Goal: Task Accomplishment & Management: Complete application form

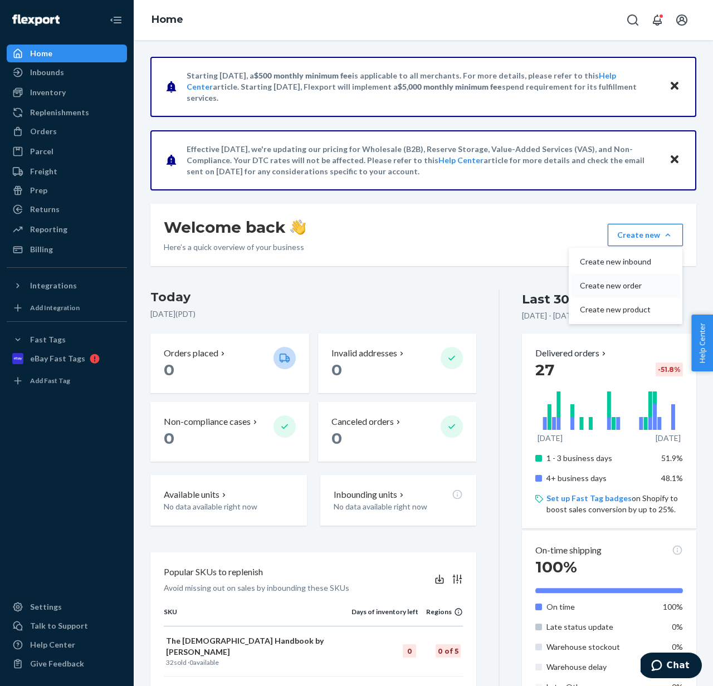
click at [610, 279] on button "Create new order" at bounding box center [625, 286] width 109 height 24
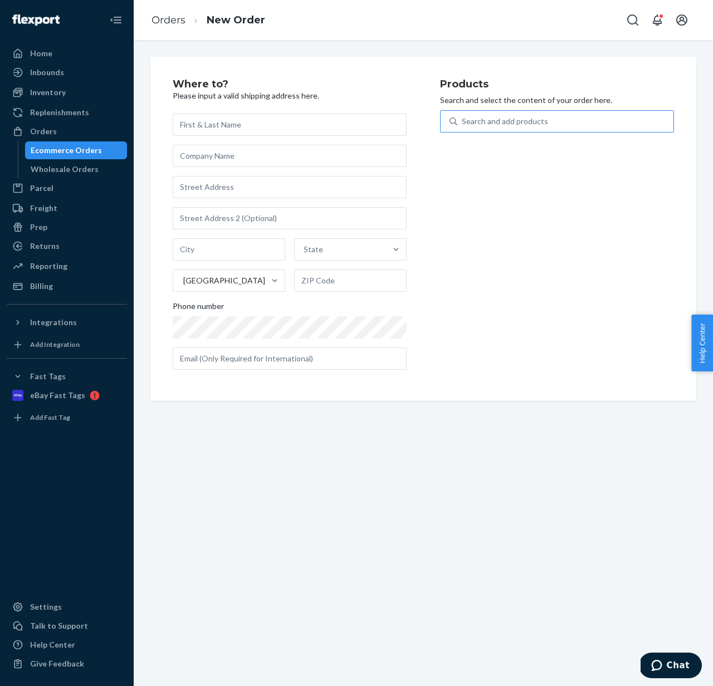
click at [473, 126] on div "Search and add products" at bounding box center [505, 121] width 86 height 11
click at [463, 126] on input "Search and add products" at bounding box center [462, 121] width 1 height 11
type input "f22"
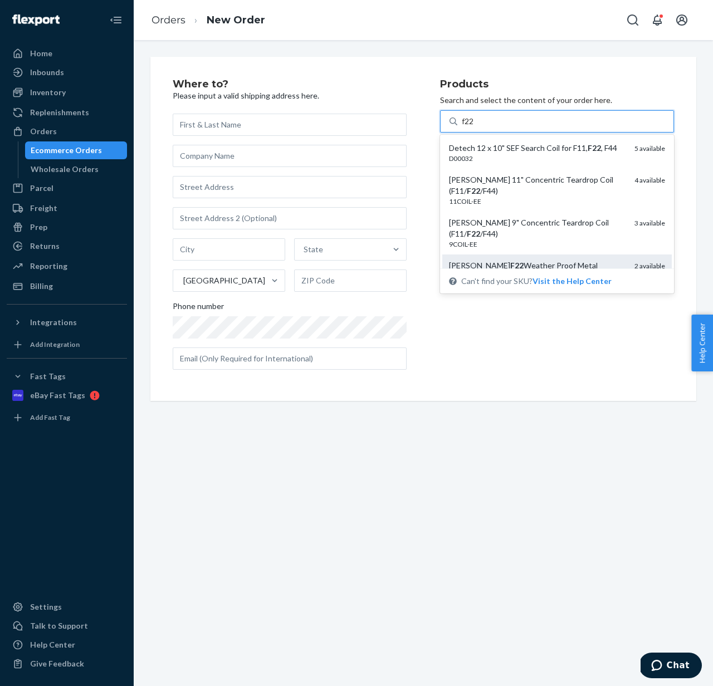
click at [510, 261] on em "F22" at bounding box center [516, 265] width 13 height 9
click at [474, 127] on input "f22" at bounding box center [468, 121] width 13 height 11
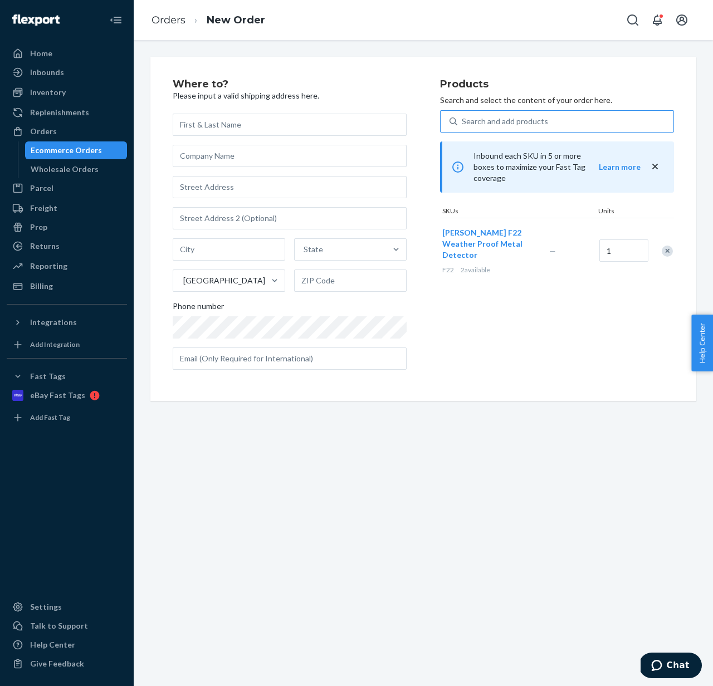
click at [568, 290] on div "Products Search and select the content of your order here. Search and add produ…" at bounding box center [557, 229] width 234 height 300
click at [571, 120] on div "Search and add products" at bounding box center [565, 121] width 216 height 20
click at [463, 120] on input "0 results available. Use Up and Down to choose options, press Enter to select t…" at bounding box center [462, 121] width 1 height 11
paste input "probag_large"
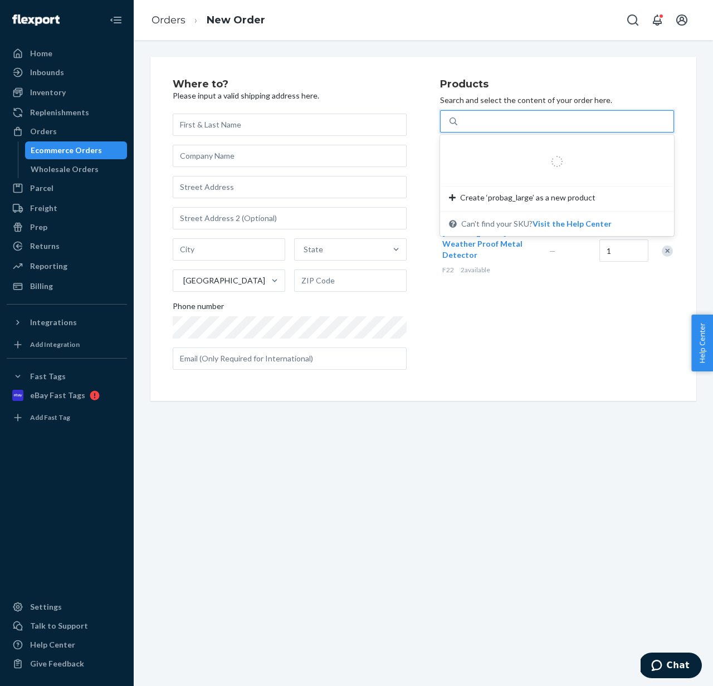
type input "probag_large"
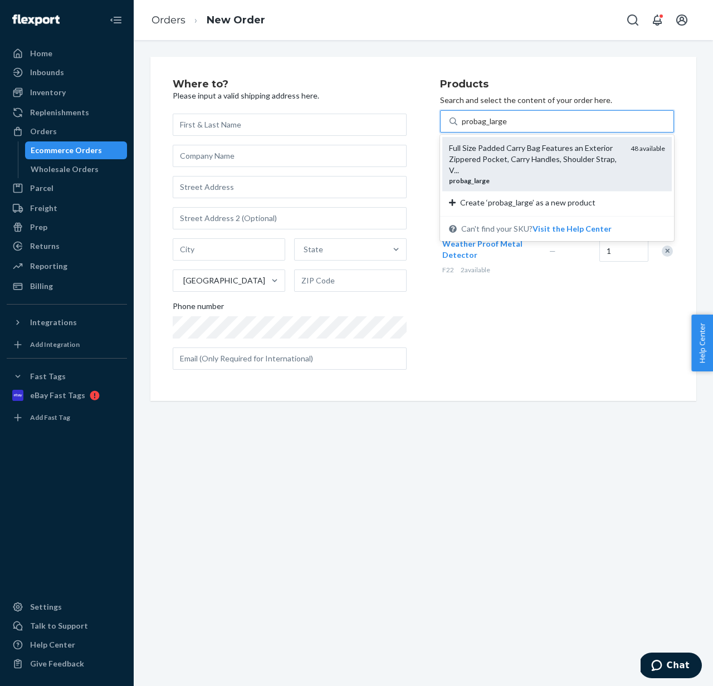
click at [549, 159] on div "Full Size Padded Carry Bag Features an Exterior Zippered Pocket, Carry Handles,…" at bounding box center [535, 159] width 173 height 33
click at [507, 127] on input "probag_large" at bounding box center [485, 121] width 46 height 11
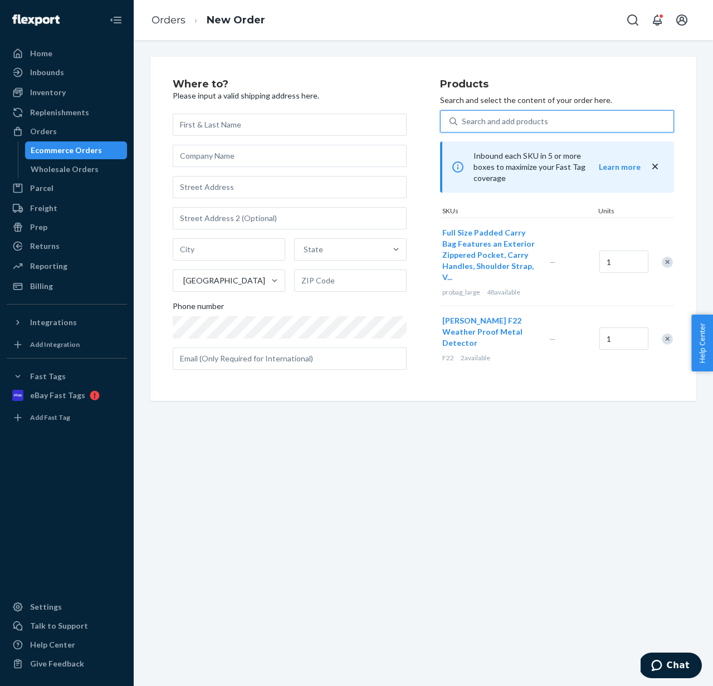
click at [479, 115] on div "Search and add products" at bounding box center [565, 121] width 216 height 20
click at [463, 116] on input "0 results available. Select is focused ,type to refine list, press Down to open…" at bounding box center [462, 121] width 1 height 11
paste input "PROTROWEL"
type input "PROTROWEL"
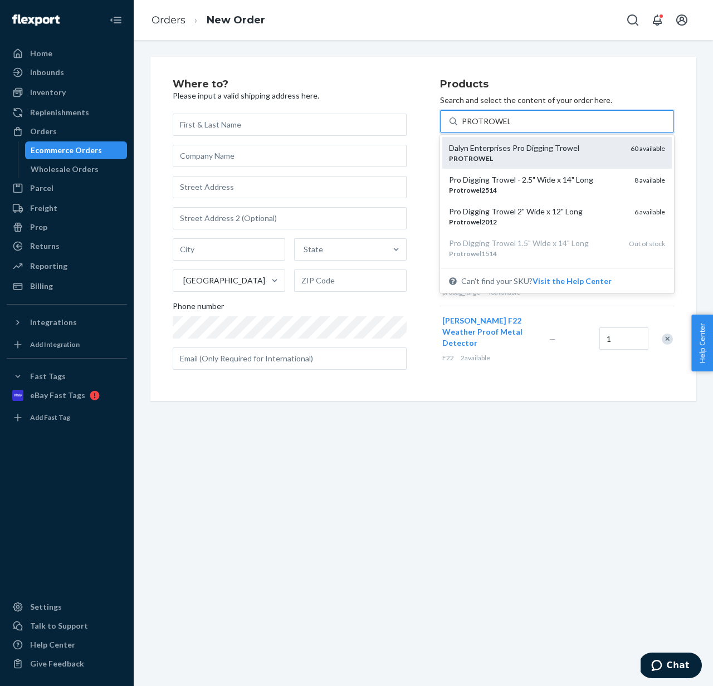
click at [501, 150] on div "Dalyn Enterprises Pro Digging Trowel" at bounding box center [535, 148] width 173 height 11
click at [501, 127] on input "PROTROWEL" at bounding box center [486, 121] width 48 height 11
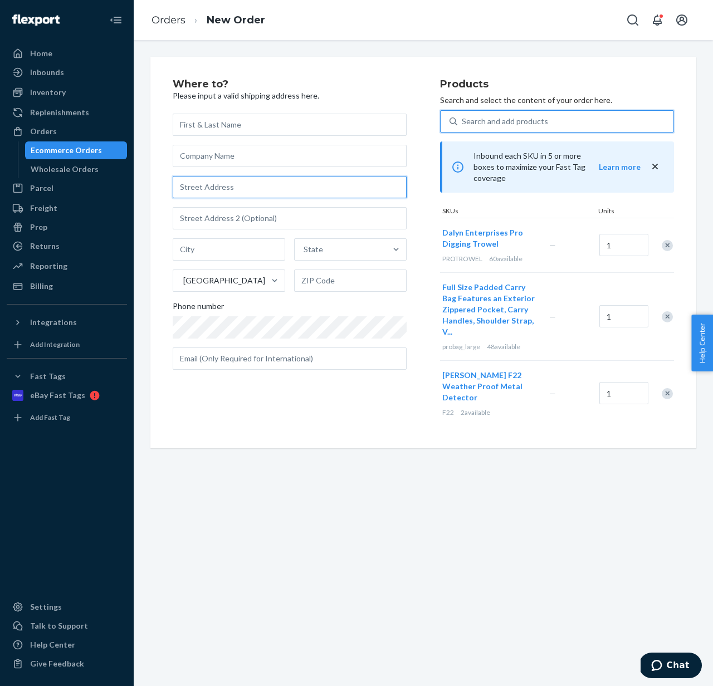
click at [247, 192] on input "text" at bounding box center [290, 187] width 234 height 22
paste input "18200 Lazy Oaks Trl Kiln MS 39556"
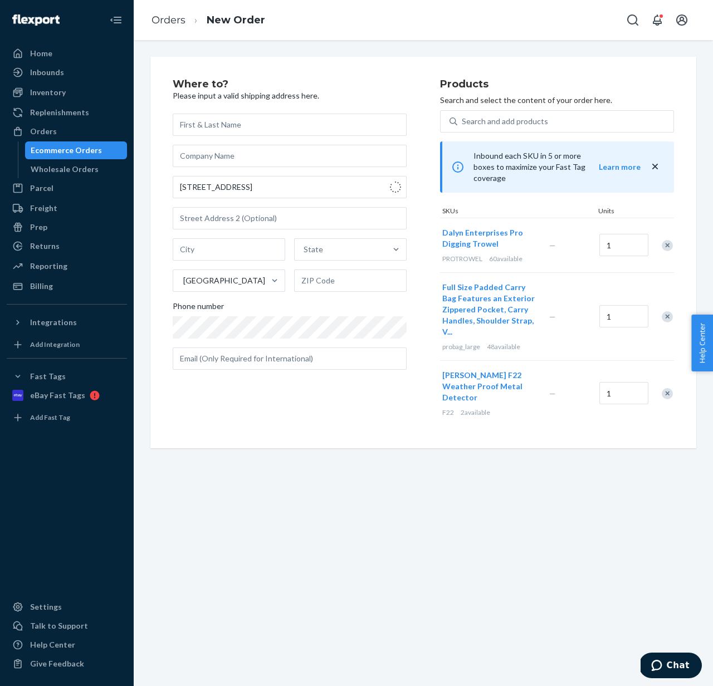
type input "18200 Lazy Oaks Trl"
type input "Kiln"
type input "39556"
click at [203, 133] on input "text" at bounding box center [290, 125] width 234 height 22
paste input "Anthony Nall"
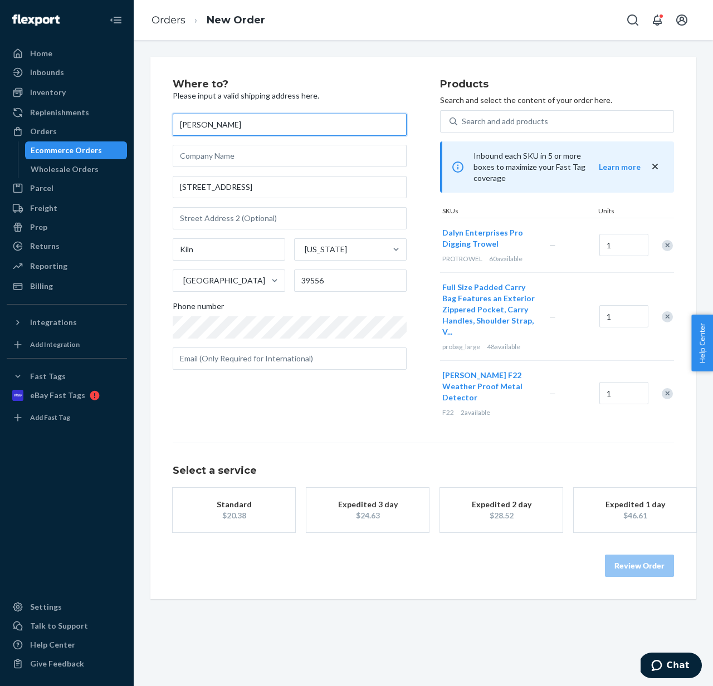
type input "Anthony Nall"
click at [256, 499] on div "Standard" at bounding box center [233, 504] width 89 height 11
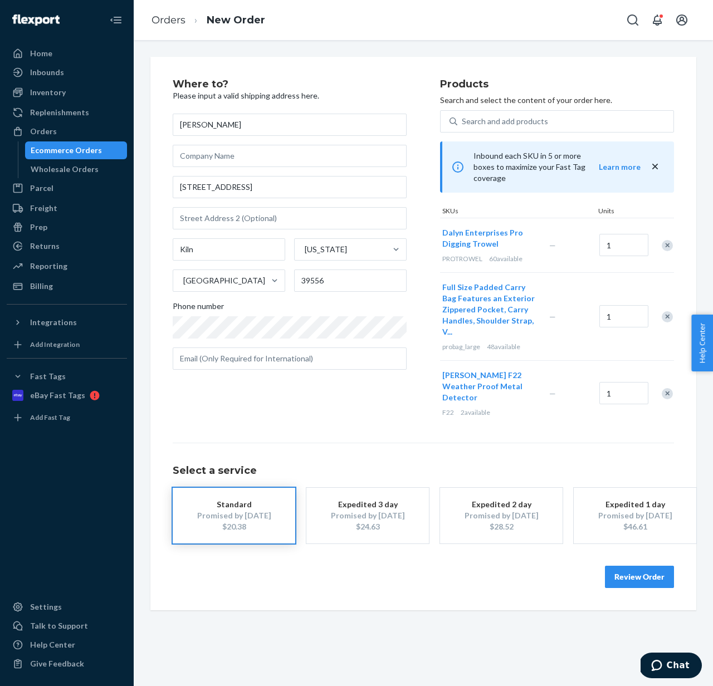
click at [621, 566] on button "Review Order" at bounding box center [639, 577] width 69 height 22
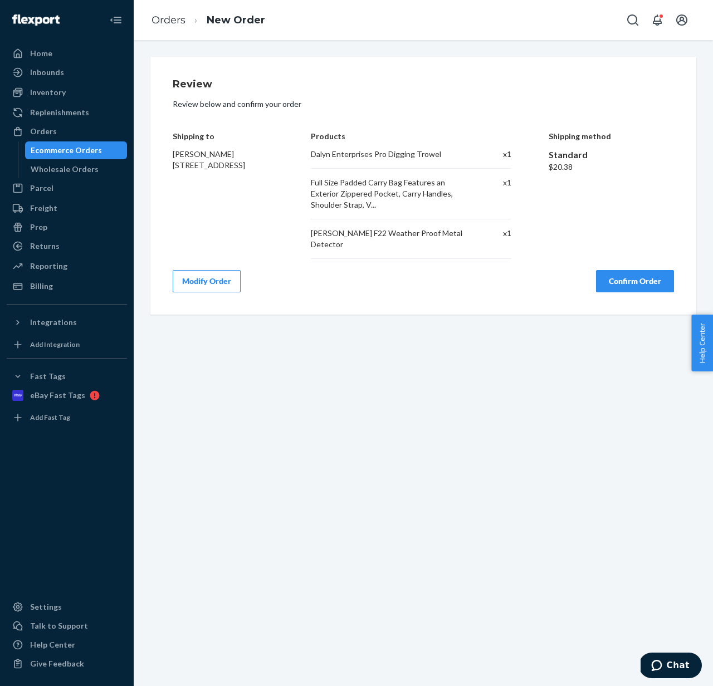
click at [630, 275] on button "Confirm Order" at bounding box center [635, 281] width 78 height 22
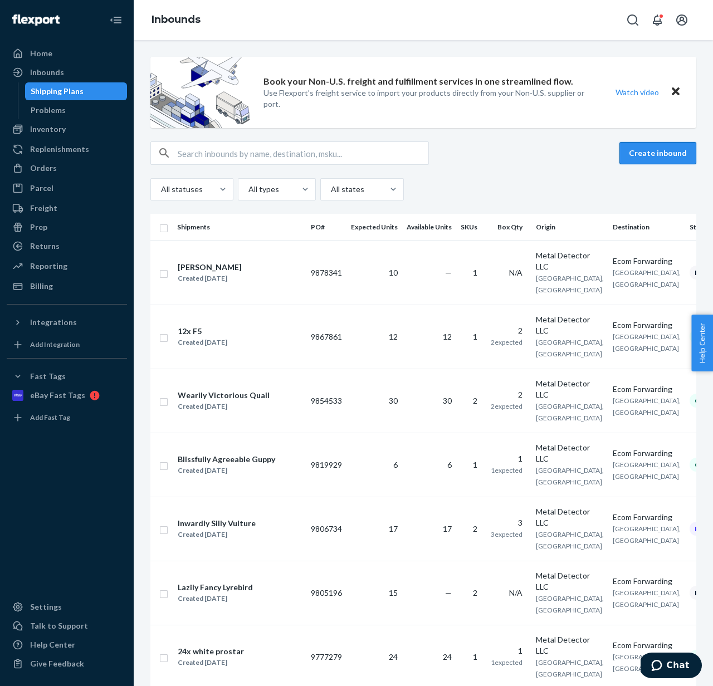
click at [652, 157] on button "Create inbound" at bounding box center [657, 153] width 77 height 22
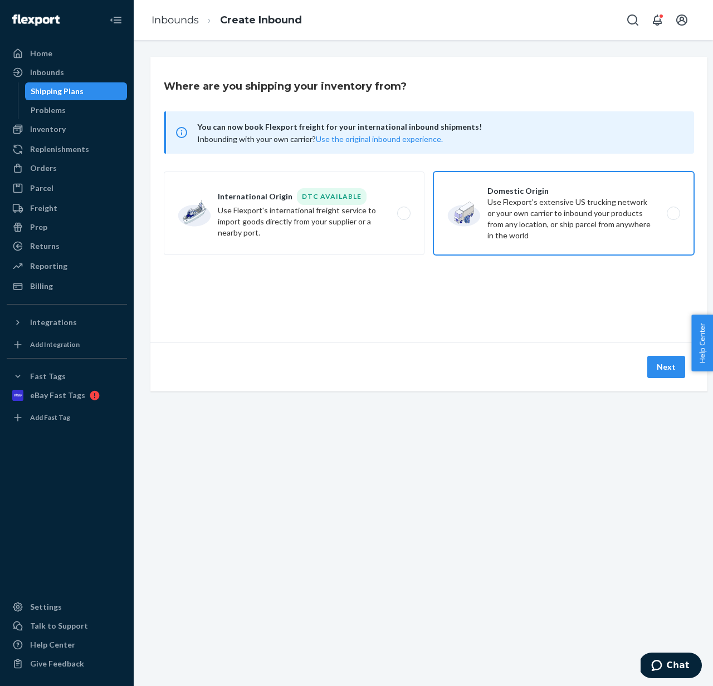
drag, startPoint x: 565, startPoint y: 213, endPoint x: 523, endPoint y: 223, distance: 43.0
click at [565, 213] on label "Domestic Origin Use Flexport’s extensive US trucking network or your own carrie…" at bounding box center [563, 214] width 261 height 84
click at [673, 213] on input "Domestic Origin Use Flexport’s extensive US trucking network or your own carrie…" at bounding box center [676, 213] width 7 height 7
radio input "true"
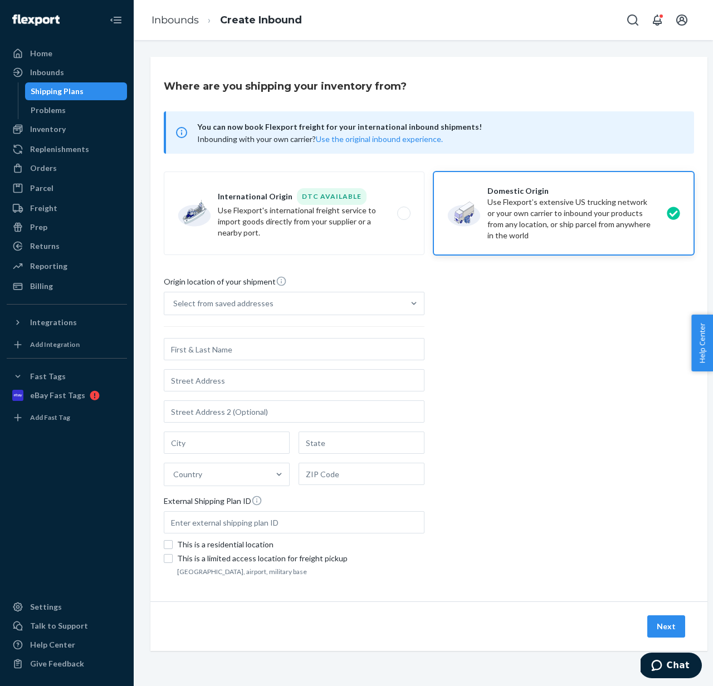
click at [308, 316] on div "Select from saved addresses Country External Shipping Plan ID" at bounding box center [294, 415] width 261 height 247
click at [174, 309] on input "Select from saved addresses" at bounding box center [173, 303] width 1 height 11
click at [317, 307] on div "Select from saved addresses" at bounding box center [283, 303] width 239 height 22
click at [174, 307] on input "0 results available. Select is focused ,type to refine list, press Down to open…" at bounding box center [173, 303] width 1 height 11
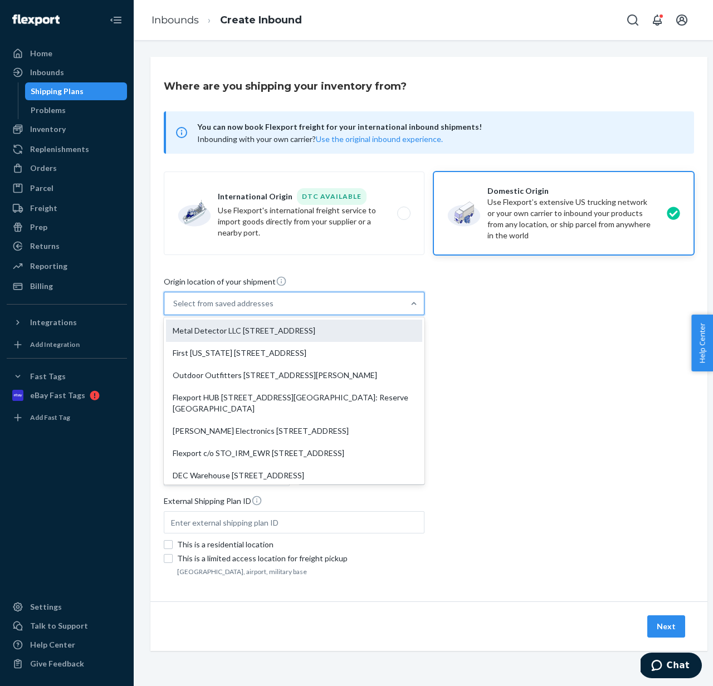
click at [297, 336] on div "Metal Detector LLC [STREET_ADDRESS]" at bounding box center [294, 331] width 256 height 22
click at [174, 309] on input "option Metal Detector LLC [STREET_ADDRESS] focused, 1 of 9. 9 results available…" at bounding box center [173, 303] width 1 height 11
type input "Metal Detector LLC"
type input "[STREET_ADDRESS]"
type input "[GEOGRAPHIC_DATA]"
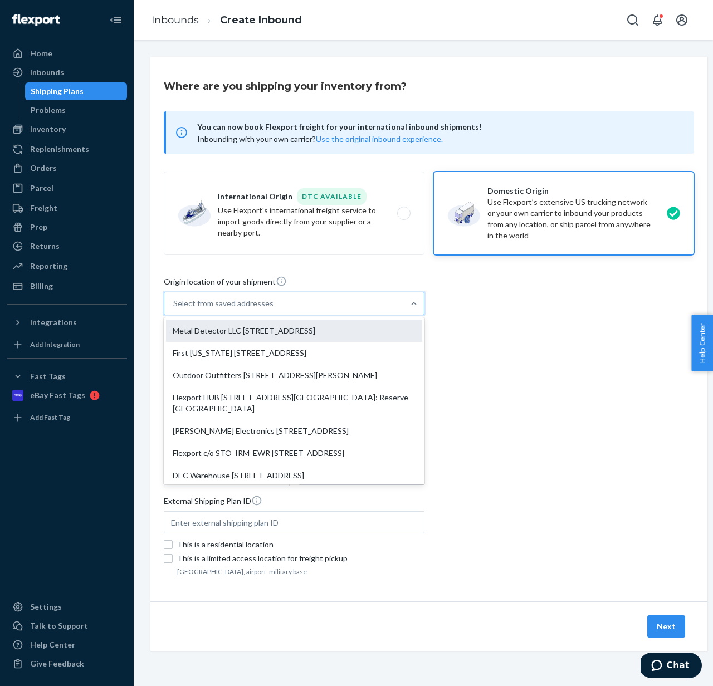
type input "WA"
type input "98661"
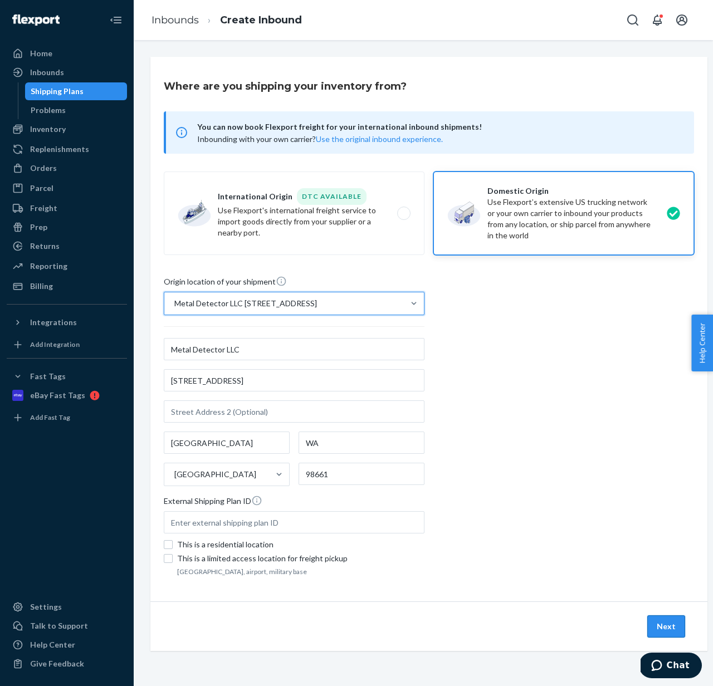
click at [665, 625] on button "Next" at bounding box center [666, 626] width 38 height 22
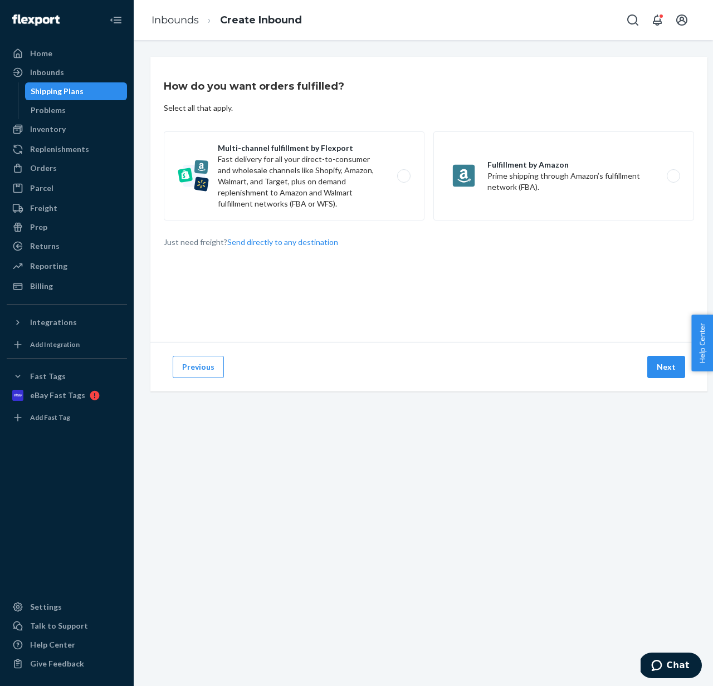
click at [311, 124] on div "How do you want orders fulfilled? Select all that apply. Multi-channel fulfillm…" at bounding box center [428, 199] width 557 height 285
click at [309, 159] on label "Multi-channel fulfillment by Flexport Fast delivery for all your direct-to-cons…" at bounding box center [294, 175] width 261 height 89
click at [403, 173] on input "Multi-channel fulfillment by Flexport Fast delivery for all your direct-to-cons…" at bounding box center [406, 176] width 7 height 7
radio input "true"
click at [672, 370] on button "Next" at bounding box center [666, 367] width 38 height 22
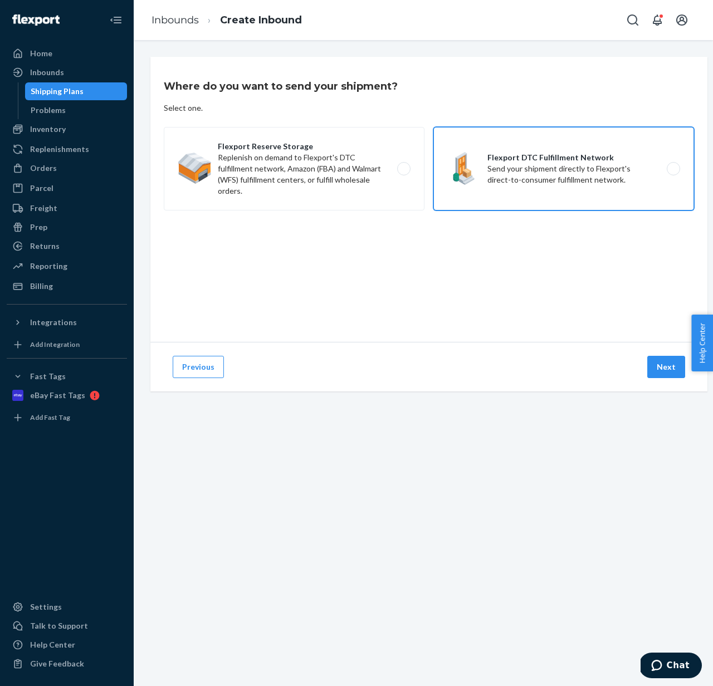
click at [542, 170] on label "Flexport DTC Fulfillment Network Send your shipment directly to Flexport's dire…" at bounding box center [563, 169] width 261 height 84
click at [673, 170] on input "Flexport DTC Fulfillment Network Send your shipment directly to Flexport's dire…" at bounding box center [676, 168] width 7 height 7
radio input "true"
click at [665, 373] on button "Next" at bounding box center [666, 367] width 38 height 22
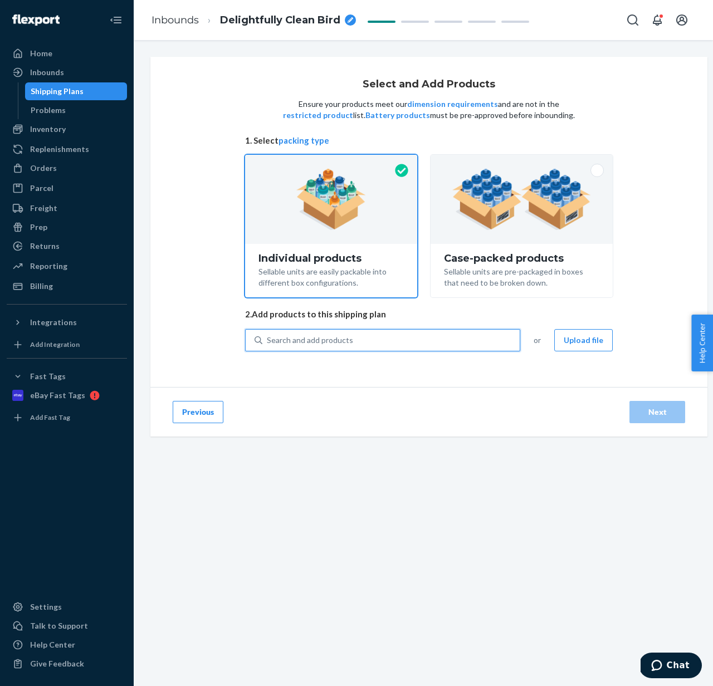
click at [390, 345] on div "Search and add products" at bounding box center [390, 340] width 257 height 20
click at [268, 345] on input "0 results available. Use Up and Down to choose options, press Enter to select t…" at bounding box center [267, 340] width 1 height 11
type input "f22"
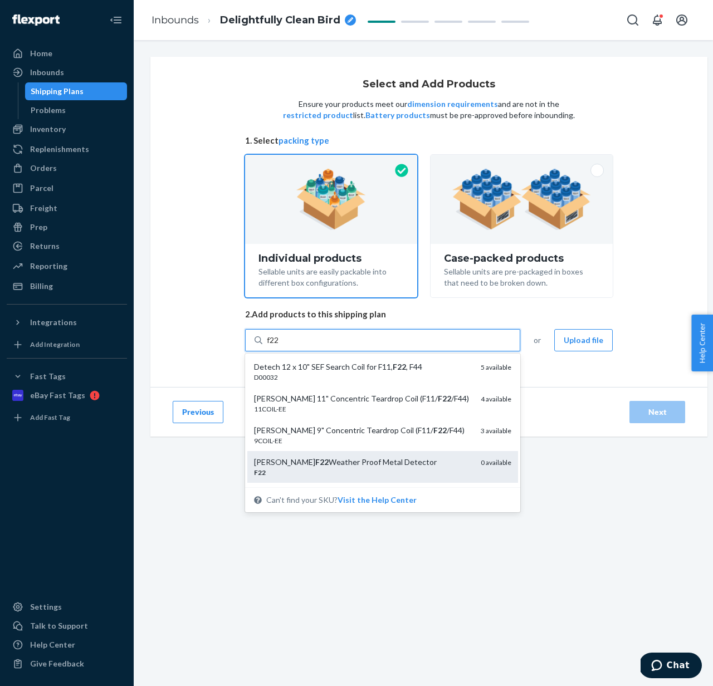
click at [361, 458] on div "[PERSON_NAME] F22 Weather Proof Metal Detector" at bounding box center [363, 462] width 218 height 11
click at [280, 346] on input "f22" at bounding box center [273, 340] width 13 height 11
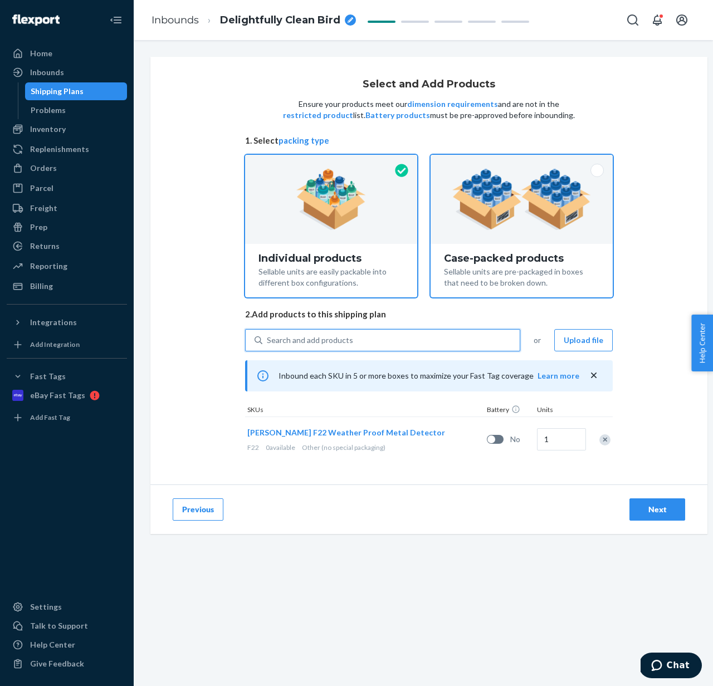
click at [517, 269] on div "Sellable units are pre-packaged in boxes that need to be broken down." at bounding box center [521, 276] width 155 height 25
click at [518, 162] on input "Case-packed products Sellable units are pre-packaged in boxes that need to be b…" at bounding box center [521, 158] width 7 height 7
radio input "true"
radio input "false"
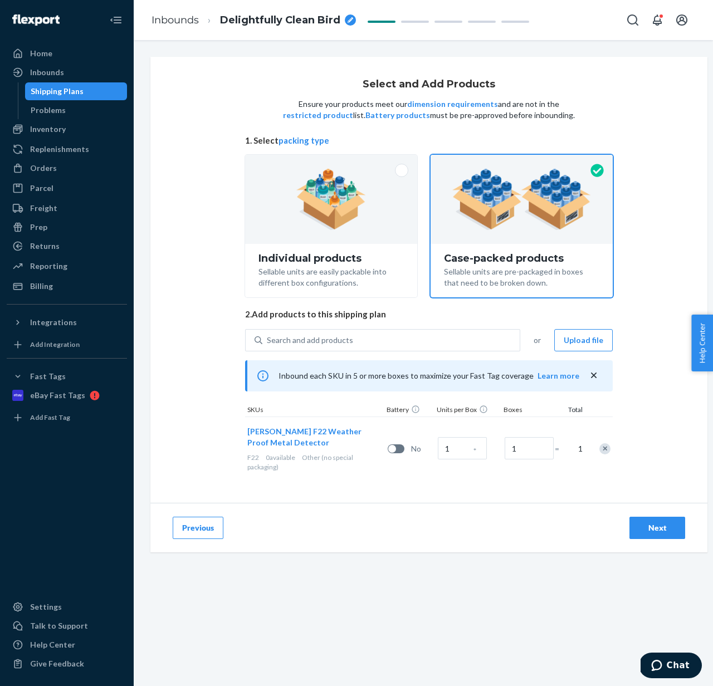
click at [603, 445] on div "Remove Item" at bounding box center [604, 448] width 11 height 11
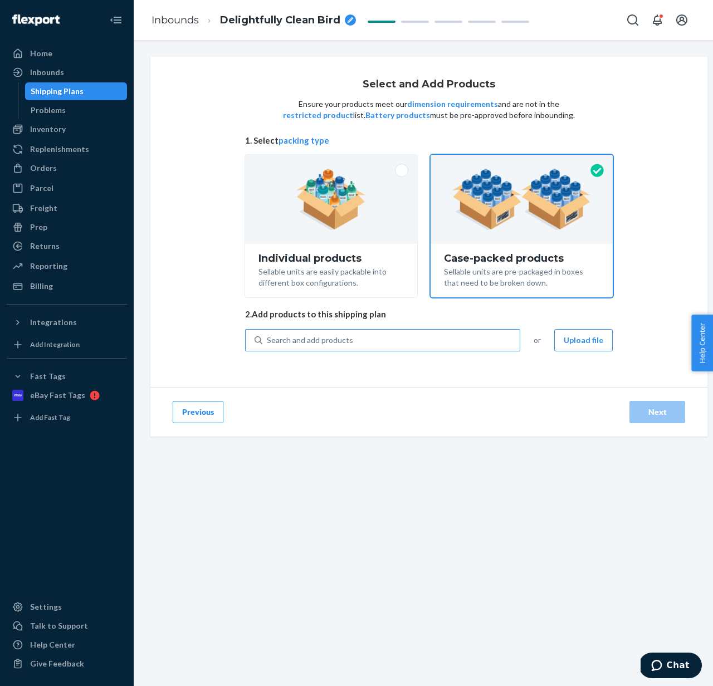
click at [393, 343] on div "Search and add products" at bounding box center [390, 340] width 257 height 20
click at [268, 343] on input "Search and add products" at bounding box center [267, 340] width 1 height 11
type input "f22"
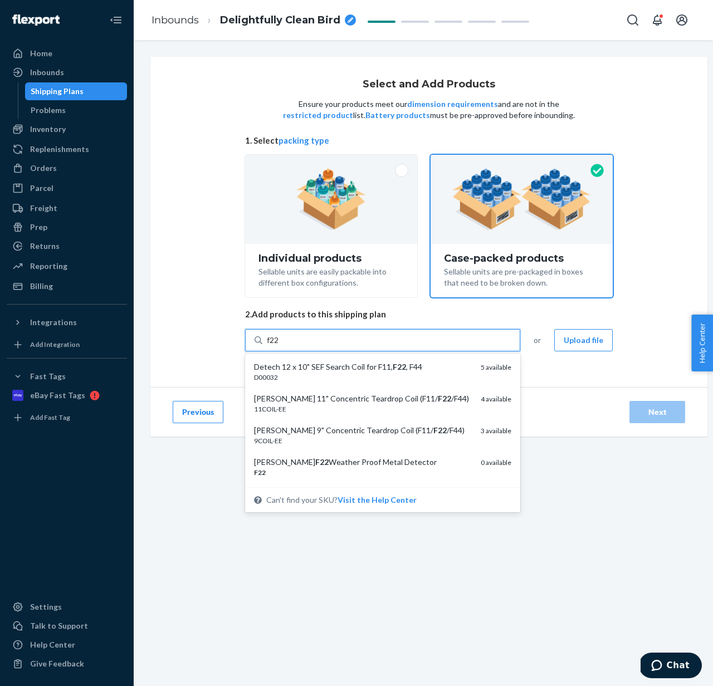
click at [341, 460] on div "[PERSON_NAME] F22 Weather Proof Metal Detector" at bounding box center [363, 462] width 218 height 11
click at [280, 346] on input "f22" at bounding box center [273, 340] width 13 height 11
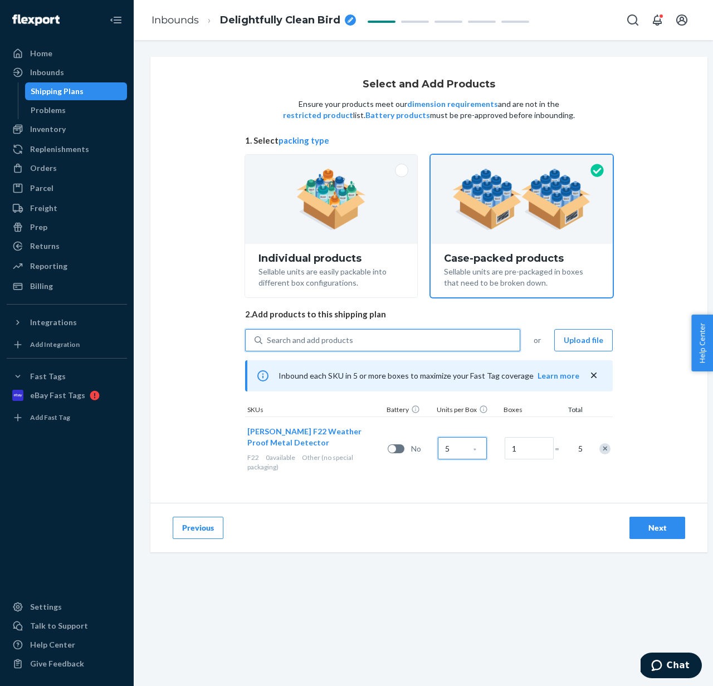
click at [456, 449] on input "5" at bounding box center [462, 448] width 49 height 22
click at [537, 452] on input "1" at bounding box center [529, 448] width 49 height 22
click at [537, 453] on input "1" at bounding box center [529, 448] width 49 height 22
type input "2"
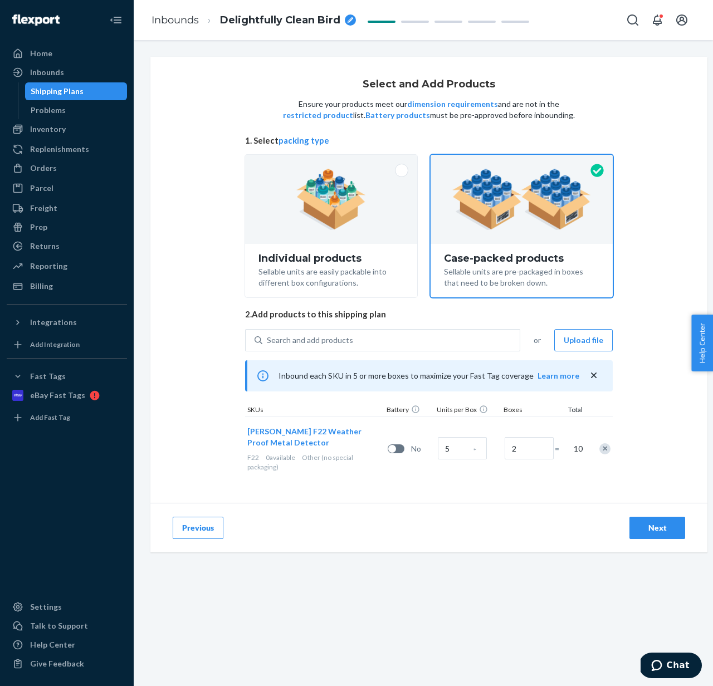
click at [648, 534] on button "Next" at bounding box center [657, 528] width 56 height 22
radio input "true"
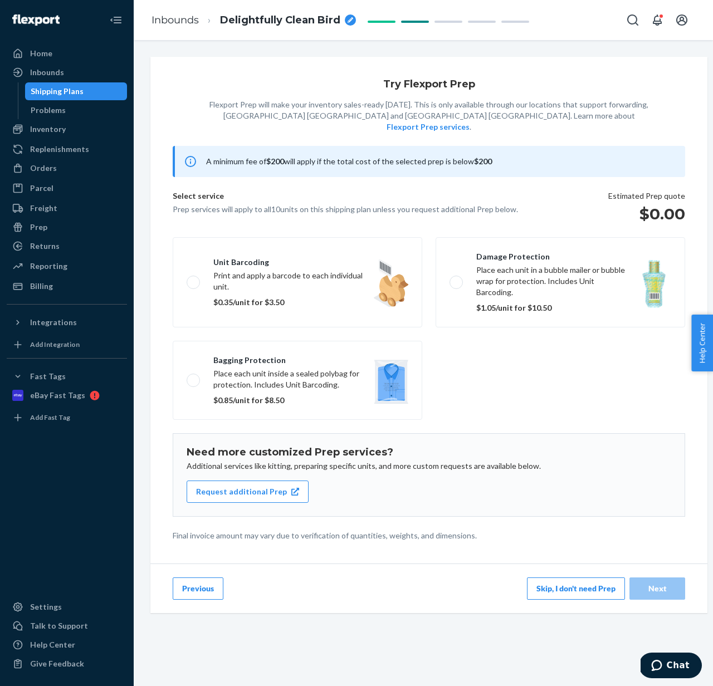
click at [579, 577] on button "Skip, I don't need Prep" at bounding box center [576, 588] width 98 height 22
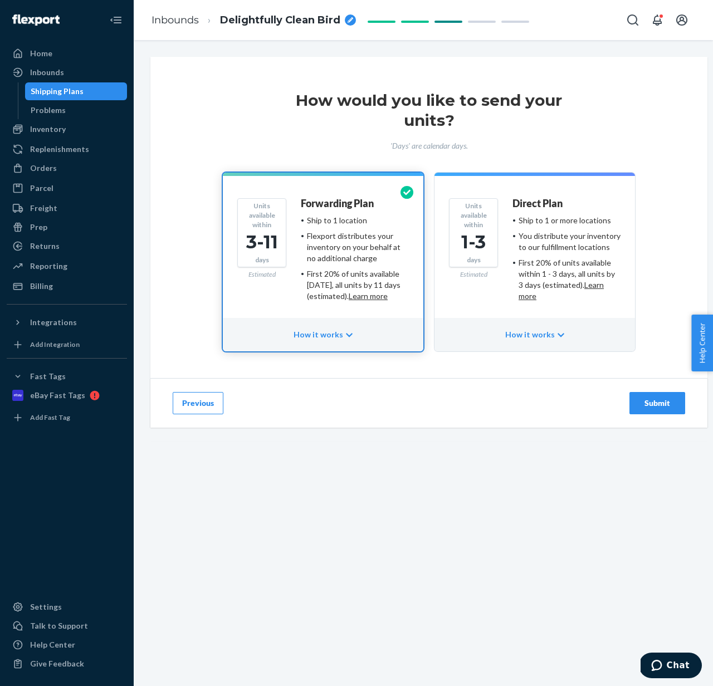
click at [645, 405] on div "Submit" at bounding box center [657, 403] width 37 height 11
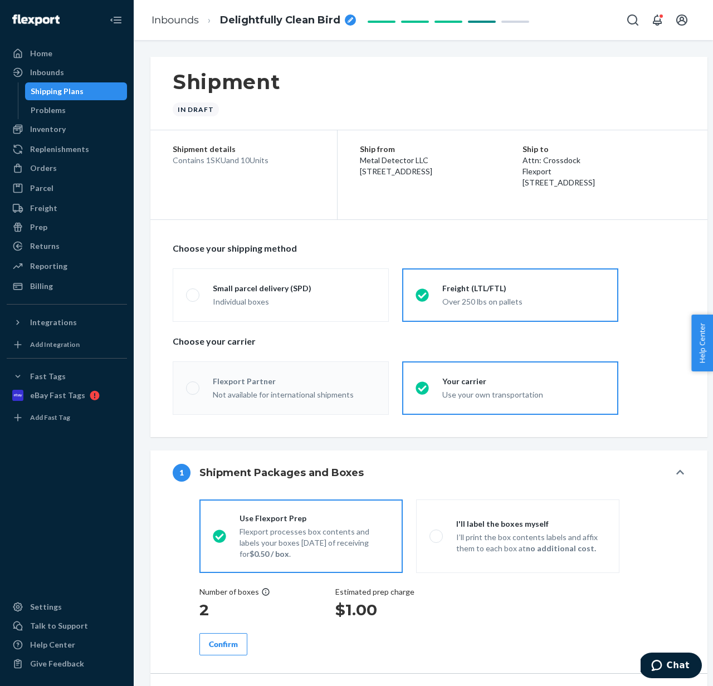
radio input "true"
radio input "false"
radio input "true"
radio input "false"
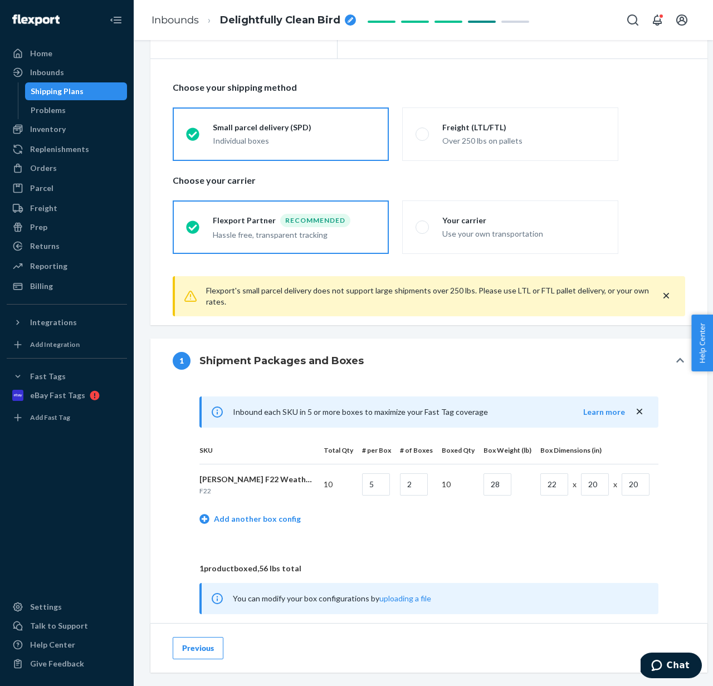
scroll to position [275, 0]
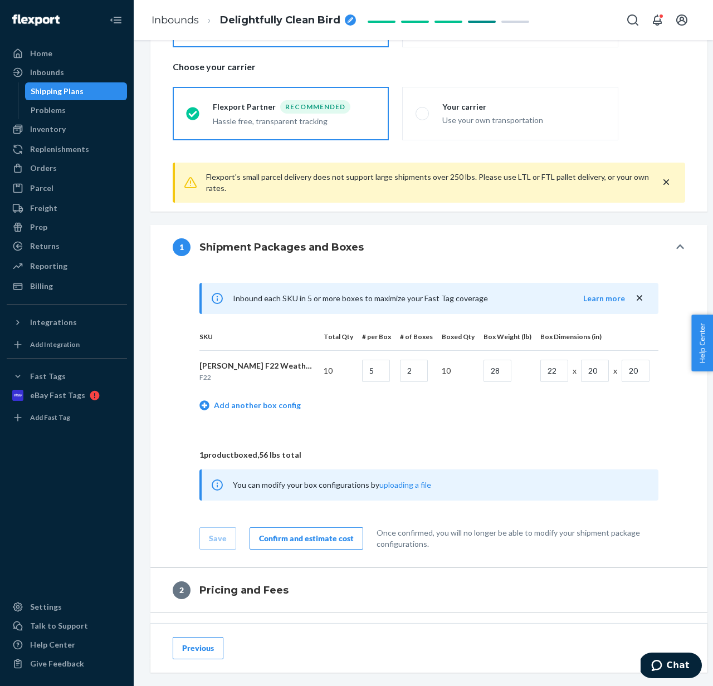
click at [306, 542] on div "Confirm and estimate cost" at bounding box center [306, 538] width 95 height 11
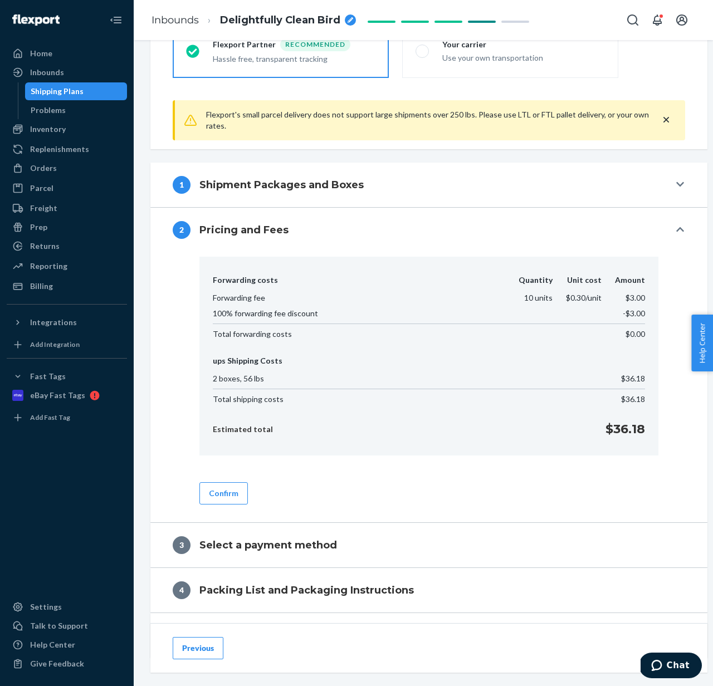
scroll to position [341, 0]
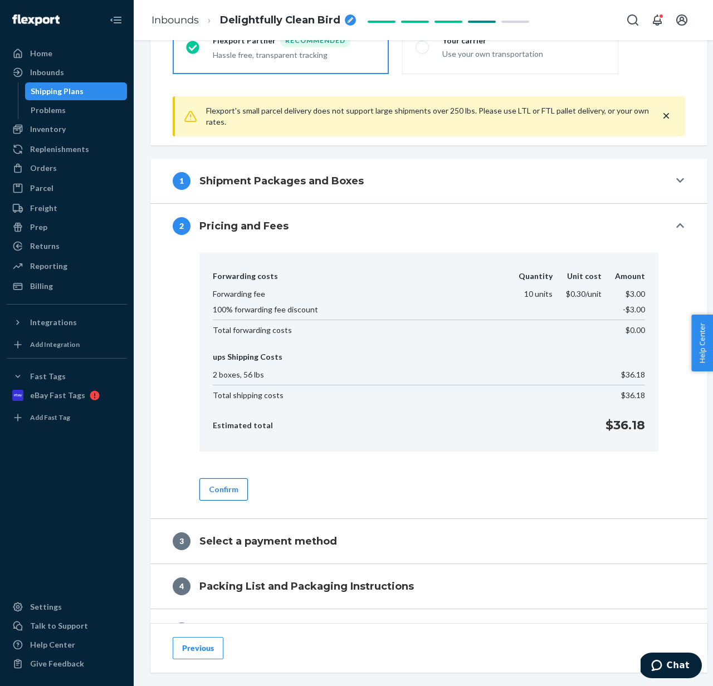
click at [222, 485] on button "Confirm" at bounding box center [223, 489] width 48 height 22
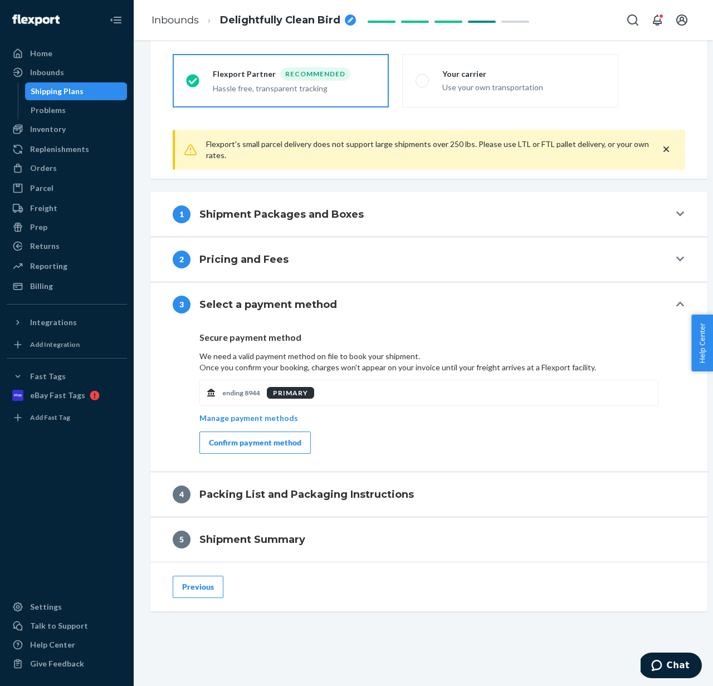
scroll to position [307, 0]
click at [256, 436] on button "Confirm payment method" at bounding box center [254, 443] width 111 height 22
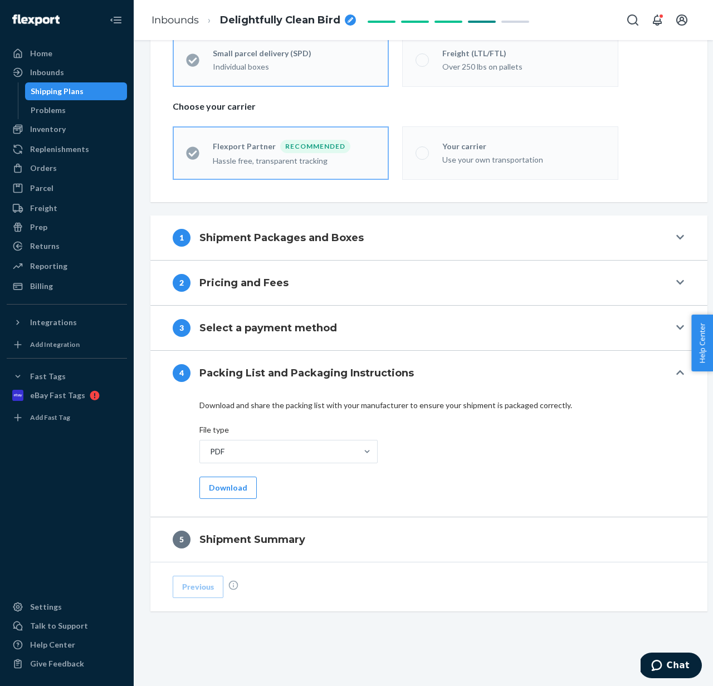
scroll to position [235, 0]
click at [229, 486] on button "Download" at bounding box center [227, 488] width 57 height 22
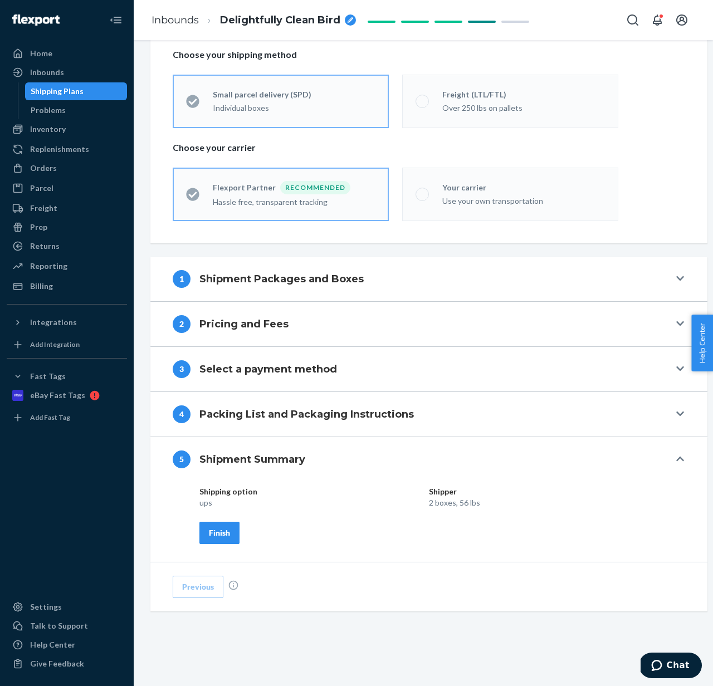
scroll to position [194, 0]
click at [214, 535] on div "Finish" at bounding box center [219, 532] width 21 height 11
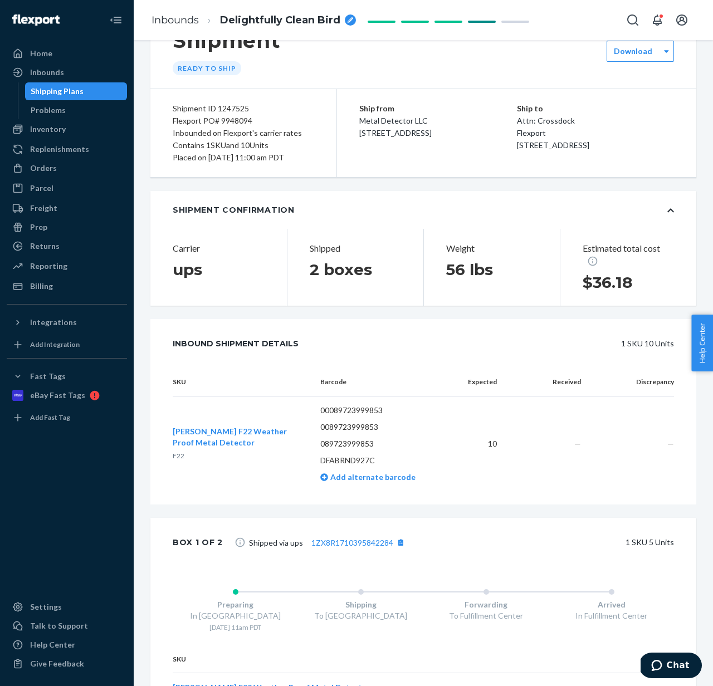
scroll to position [0, 0]
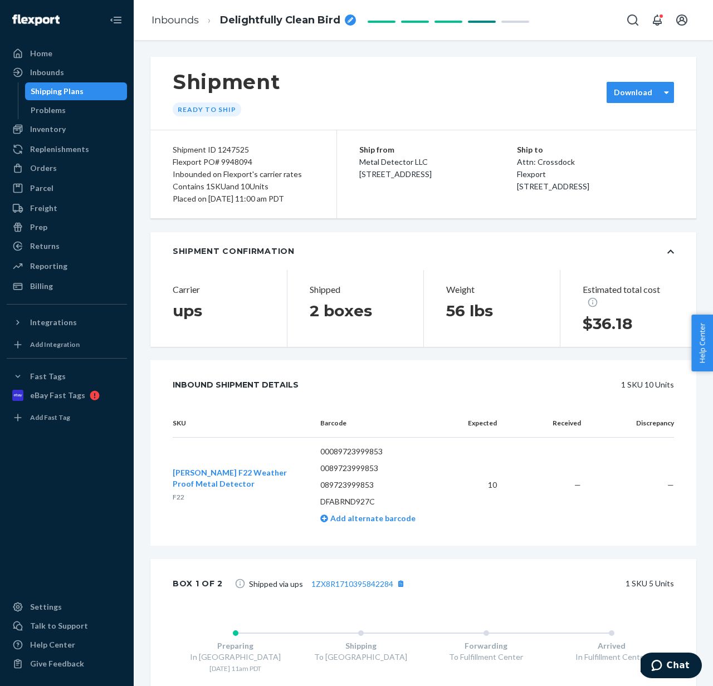
click at [642, 95] on label "Download" at bounding box center [633, 92] width 38 height 11
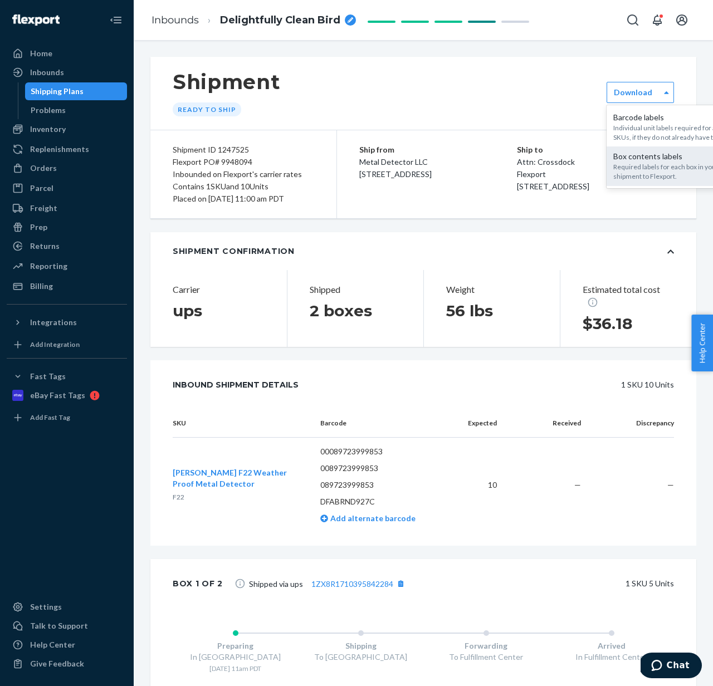
click at [635, 153] on div "Box contents labels" at bounding box center [673, 156] width 120 height 11
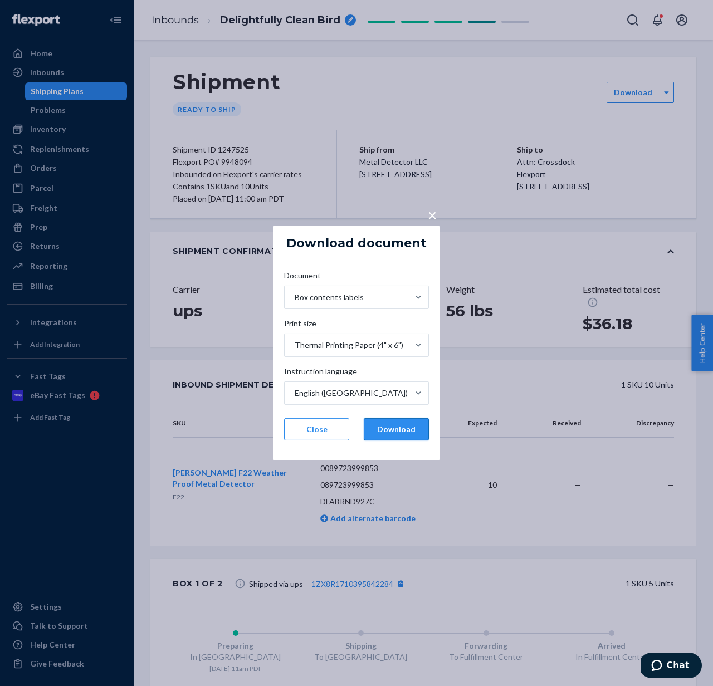
click at [398, 434] on button "Download" at bounding box center [396, 429] width 65 height 22
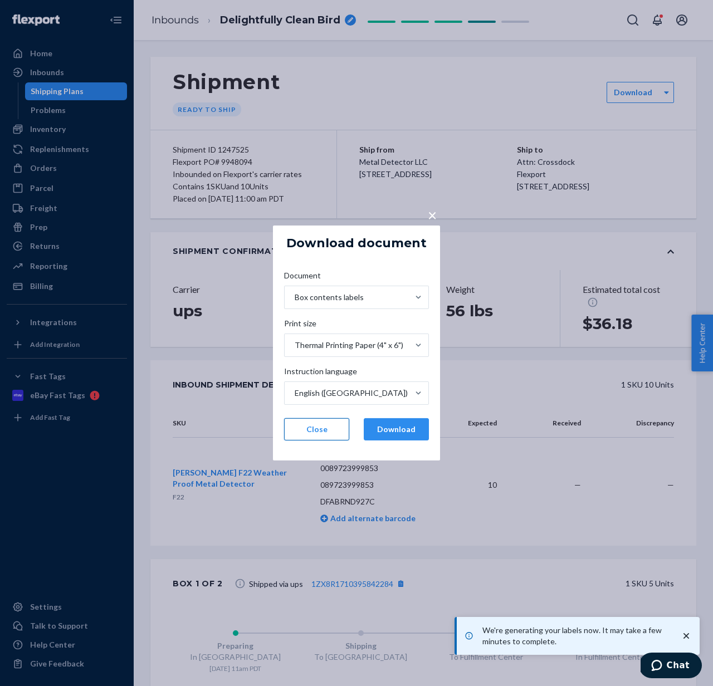
click at [322, 433] on button "Close" at bounding box center [316, 429] width 65 height 22
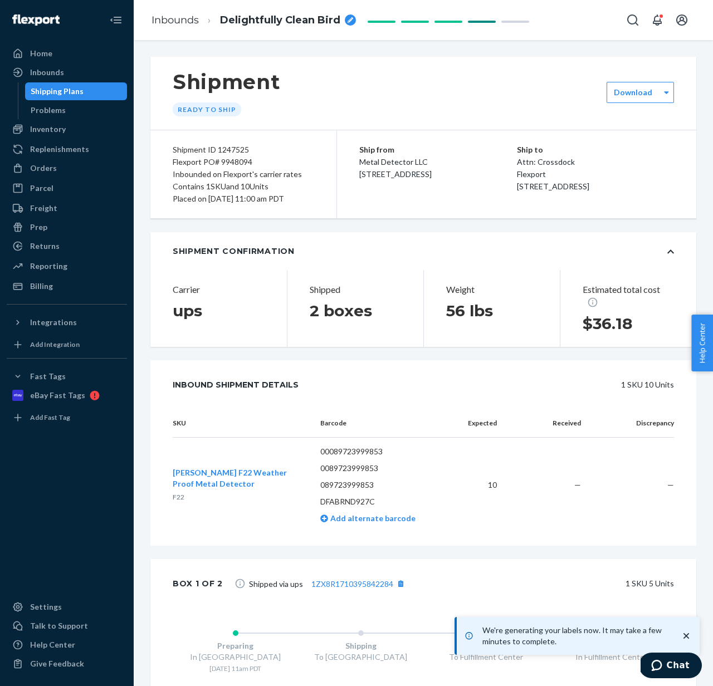
click at [346, 19] on div "breadcrumbs" at bounding box center [350, 19] width 11 height 11
click at [280, 19] on input "Delightfully Clean Bird" at bounding box center [275, 20] width 111 height 18
type input "10x F22"
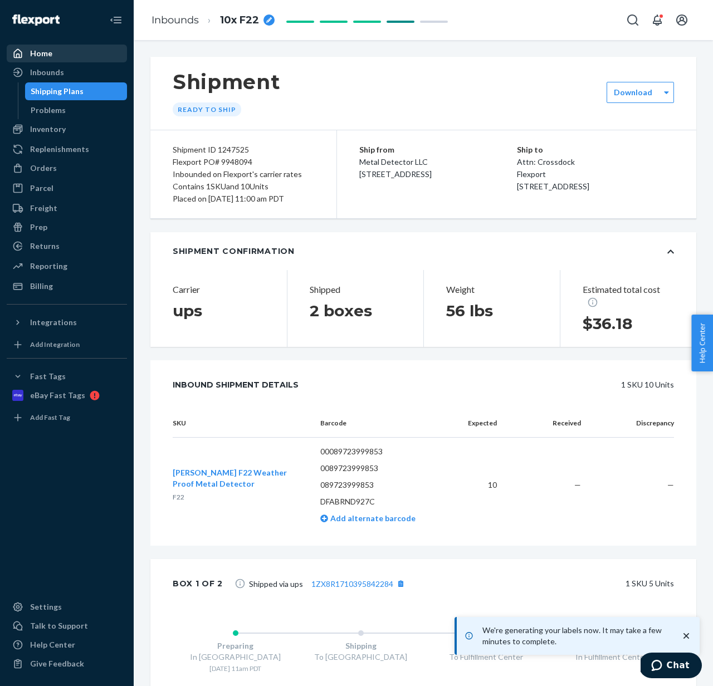
click at [83, 45] on div "Home Inbounds Shipping Plans Problems Inventory Products Replenishments Orders …" at bounding box center [67, 343] width 134 height 686
click at [83, 45] on link "Home" at bounding box center [67, 54] width 120 height 18
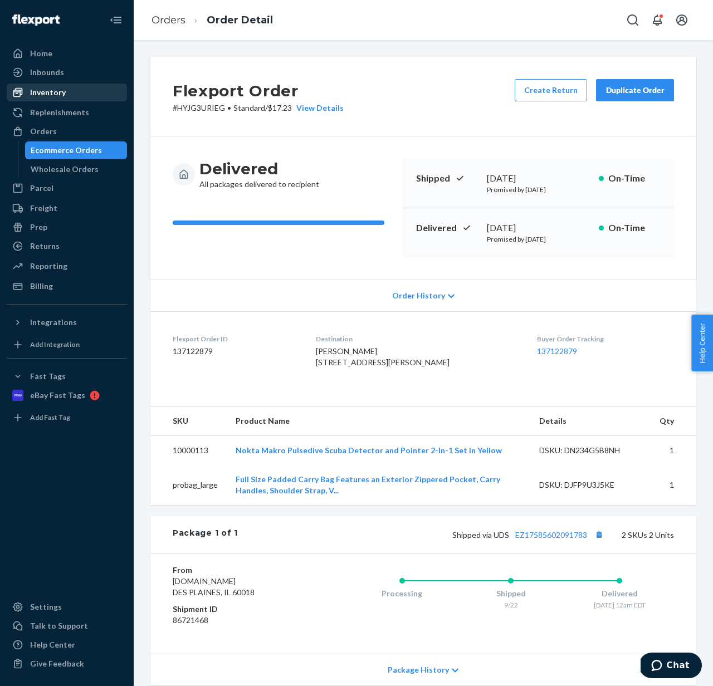
click at [55, 87] on div "Inventory" at bounding box center [48, 92] width 36 height 11
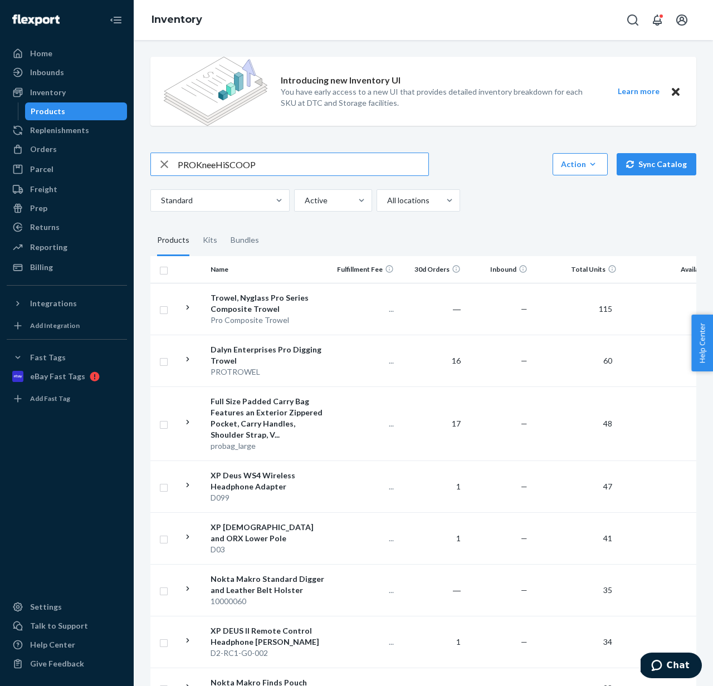
type input "PROKneeHiSCOOP"
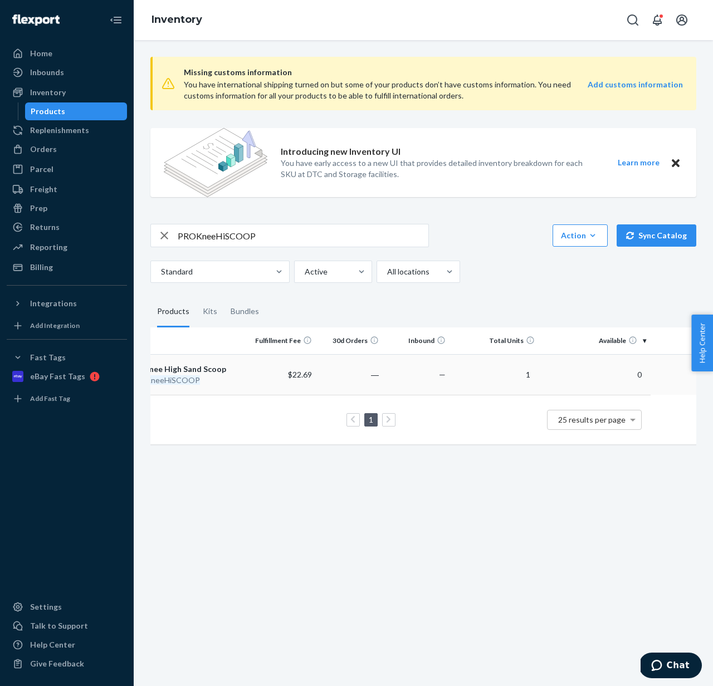
scroll to position [0, 73]
click at [249, 366] on div "Pro Knee High Sand Scoop" at bounding box center [196, 369] width 116 height 11
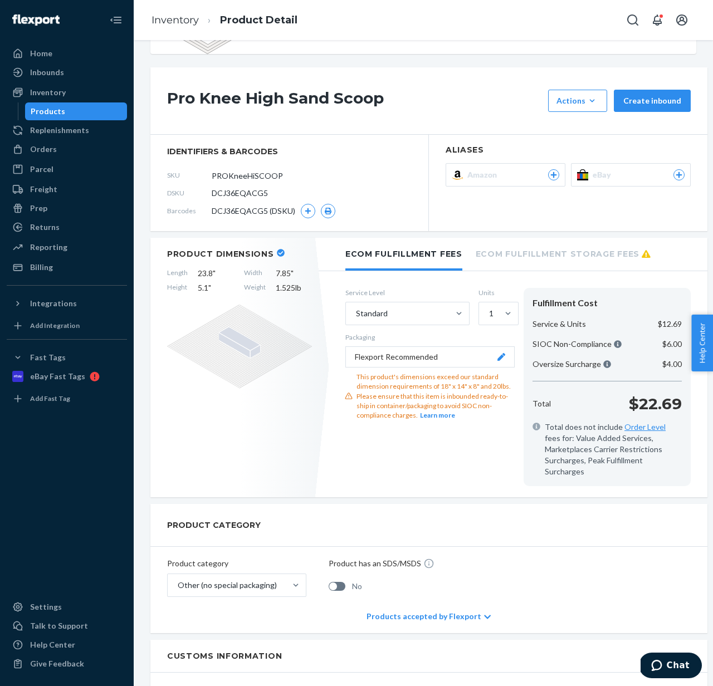
scroll to position [66, 0]
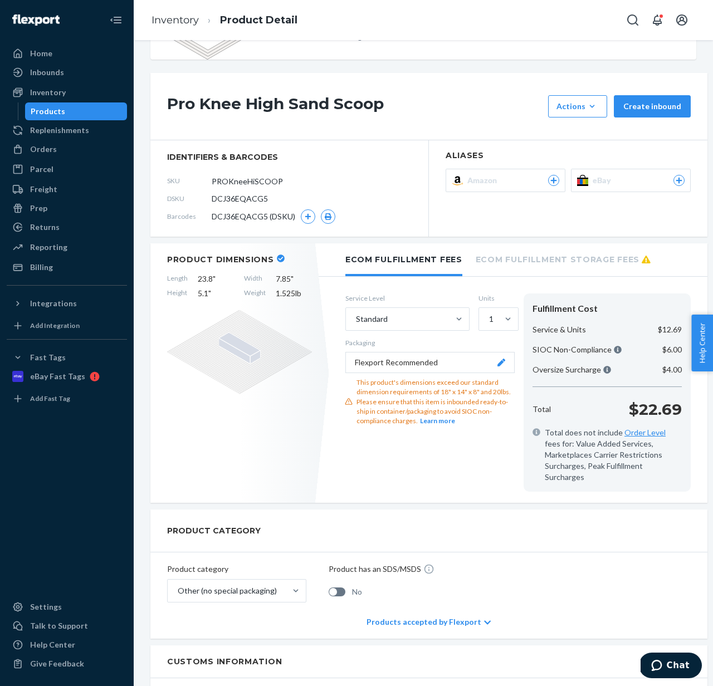
click at [250, 200] on span "DCJ36EQACG5" at bounding box center [240, 198] width 56 height 11
copy span "DCJ36EQACG5"
click at [60, 145] on div "Orders" at bounding box center [67, 149] width 118 height 16
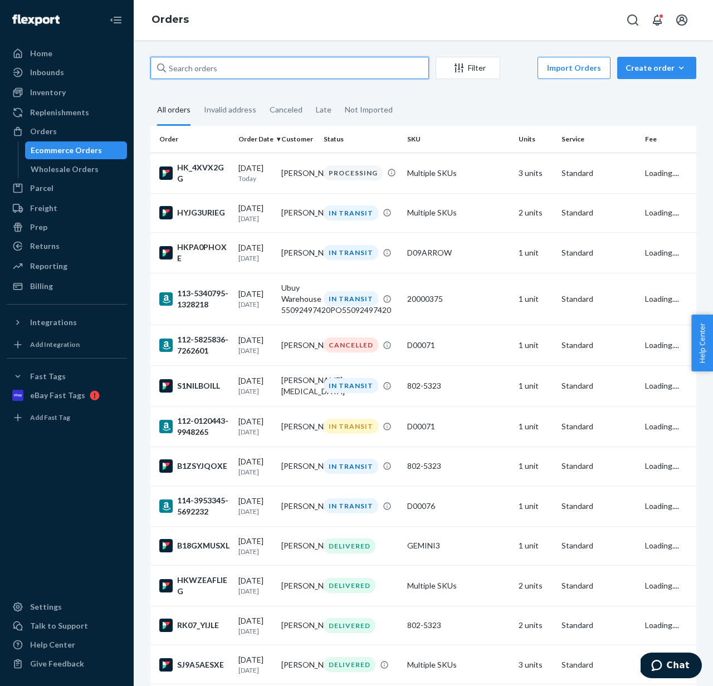
click at [223, 70] on input "text" at bounding box center [289, 68] width 278 height 22
paste input "DCJ36EQACG5"
type input "DCJ36EQACG5"
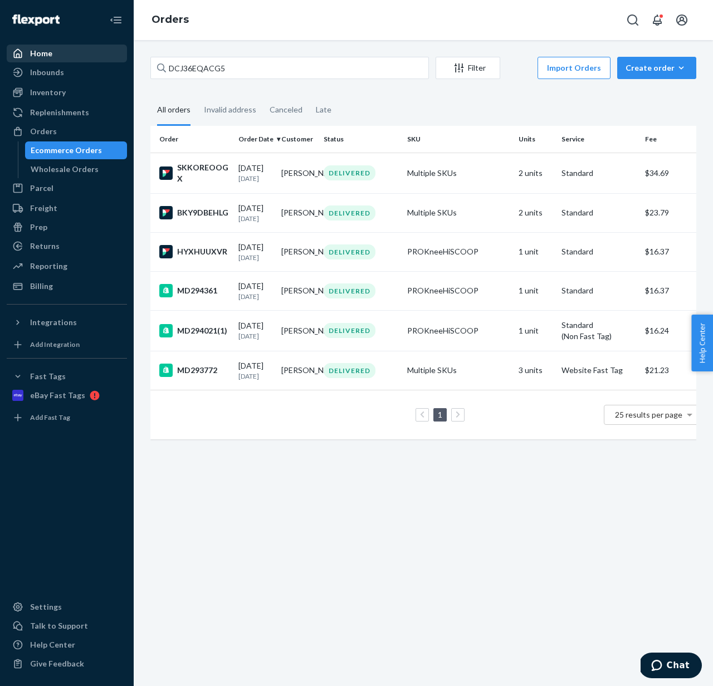
click at [71, 55] on div "Home" at bounding box center [67, 54] width 118 height 16
